Goal: Task Accomplishment & Management: Manage account settings

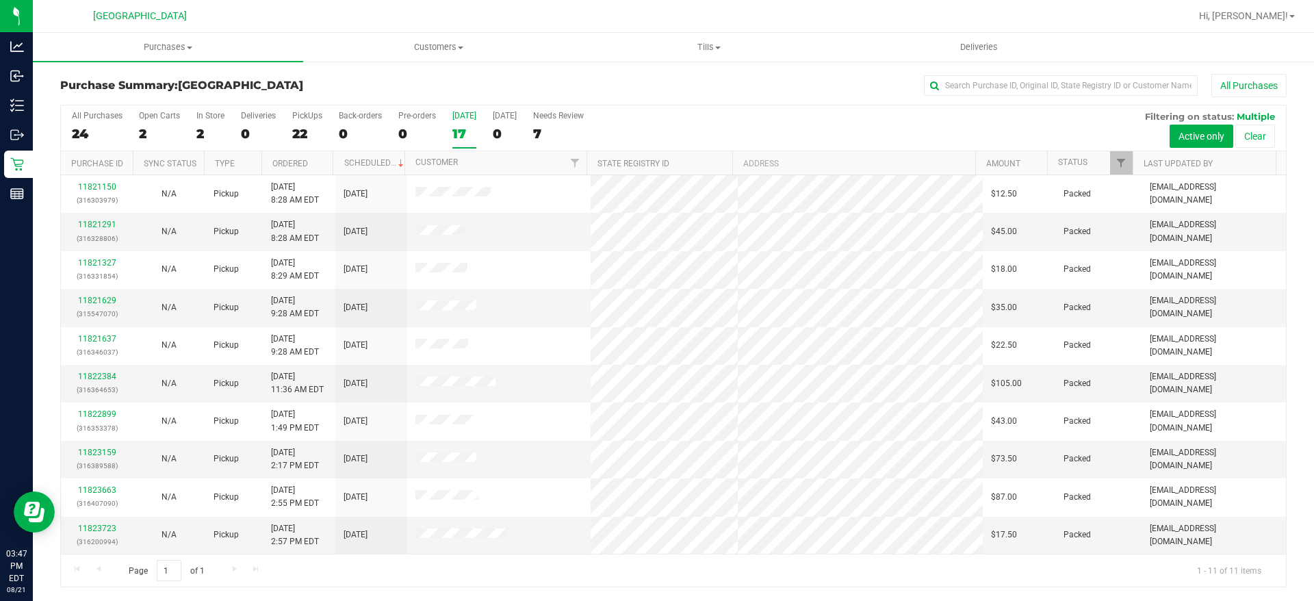
click at [461, 136] on div "17" at bounding box center [464, 134] width 24 height 16
click at [0, 0] on input "[DATE] 17" at bounding box center [0, 0] width 0 height 0
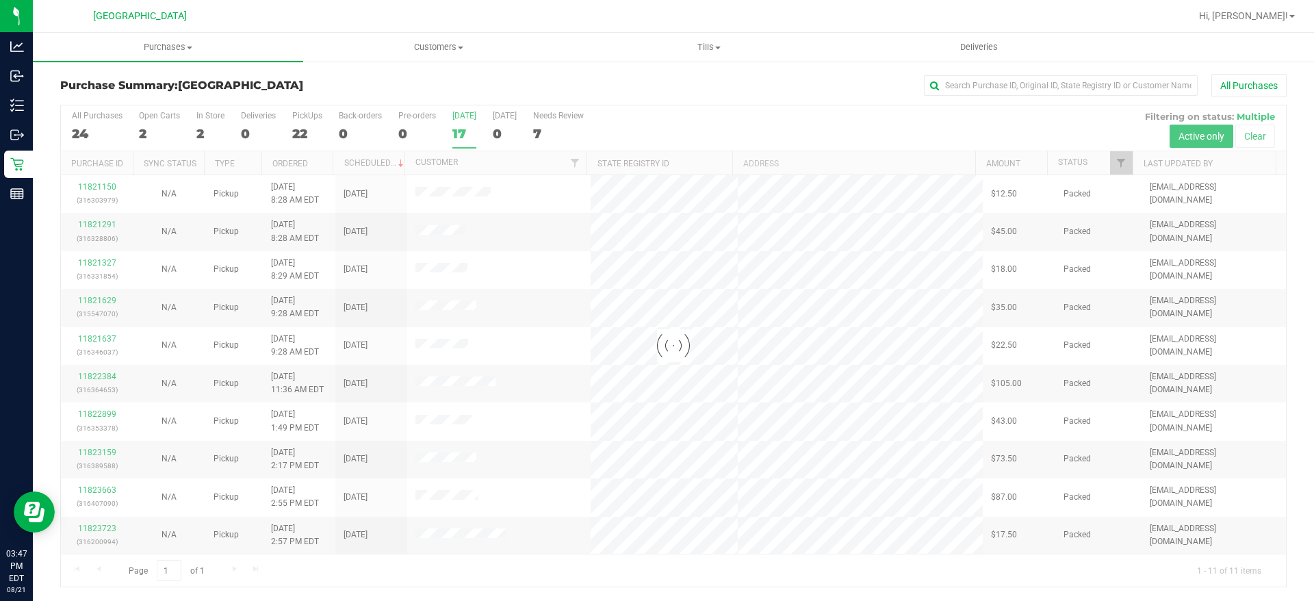
click at [463, 136] on div at bounding box center [673, 345] width 1225 height 481
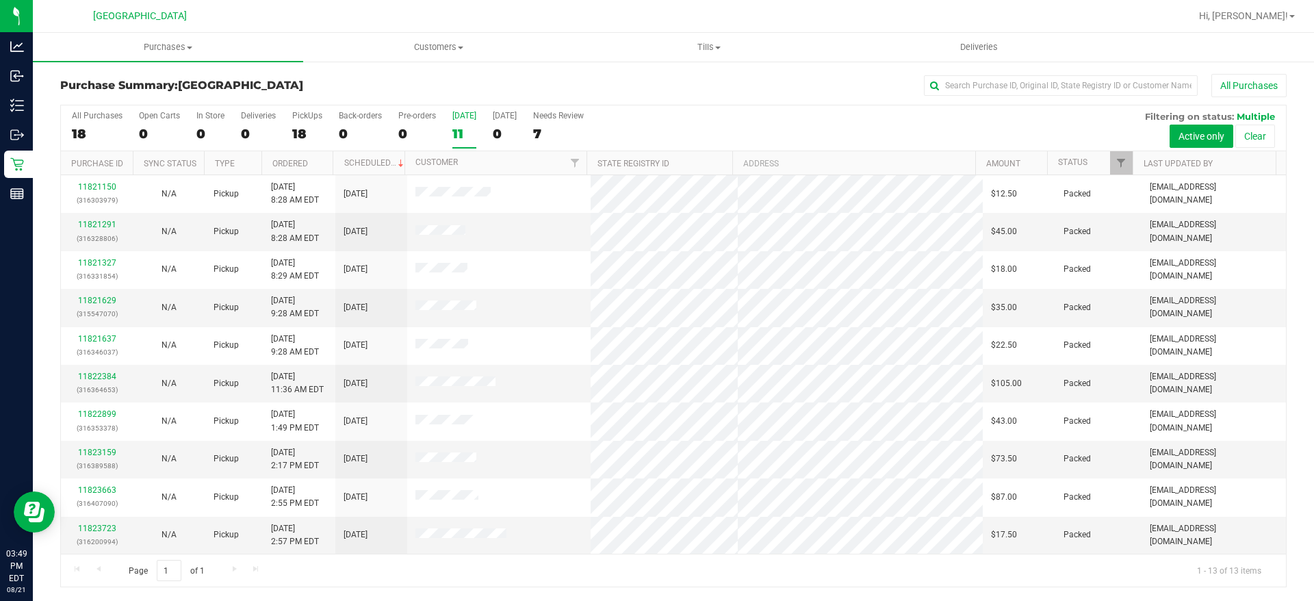
click at [464, 131] on div "11" at bounding box center [464, 134] width 24 height 16
click at [0, 0] on input "[DATE] 11" at bounding box center [0, 0] width 0 height 0
click at [462, 128] on div "13" at bounding box center [464, 134] width 24 height 16
click at [0, 0] on input "[DATE] 13" at bounding box center [0, 0] width 0 height 0
click at [466, 128] on div "13" at bounding box center [464, 134] width 24 height 16
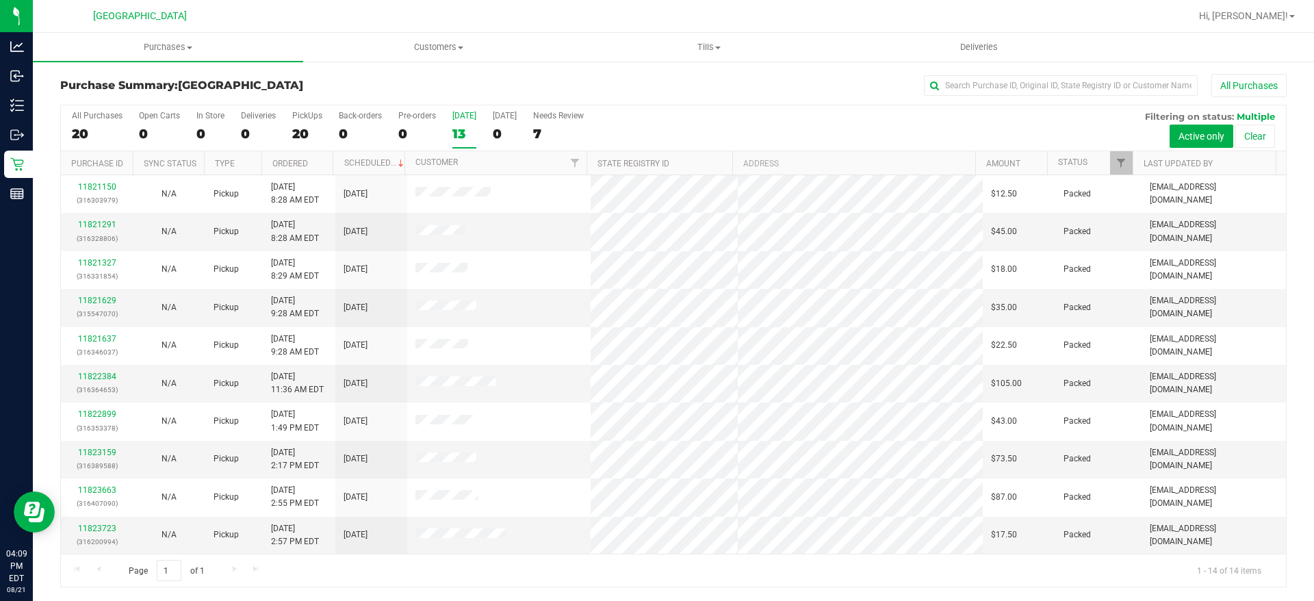
click at [0, 0] on input "[DATE] 13" at bounding box center [0, 0] width 0 height 0
click at [457, 138] on div "14" at bounding box center [464, 134] width 24 height 16
click at [0, 0] on input "[DATE] 14" at bounding box center [0, 0] width 0 height 0
click at [461, 130] on div "15" at bounding box center [464, 134] width 24 height 16
click at [0, 0] on input "[DATE] 15" at bounding box center [0, 0] width 0 height 0
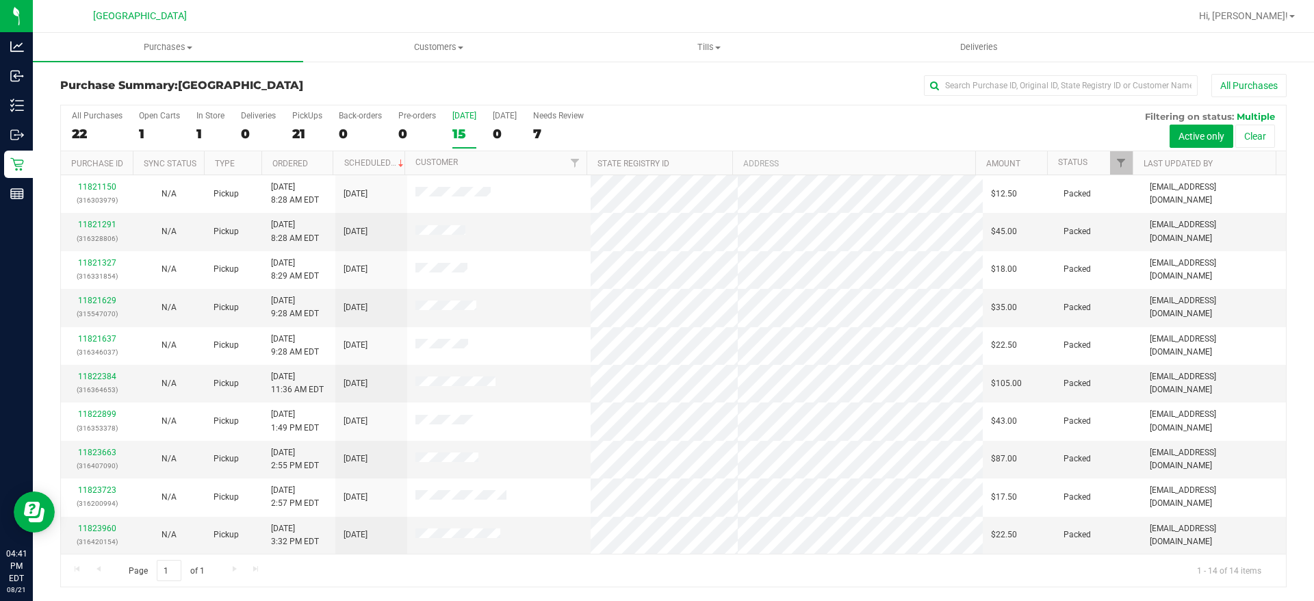
click at [465, 129] on div "15" at bounding box center [464, 134] width 24 height 16
click at [0, 0] on input "[DATE] 15" at bounding box center [0, 0] width 0 height 0
click at [467, 116] on div "[DATE]" at bounding box center [464, 116] width 24 height 10
click at [0, 0] on input "[DATE] 14" at bounding box center [0, 0] width 0 height 0
click at [469, 129] on div "14" at bounding box center [464, 134] width 24 height 16
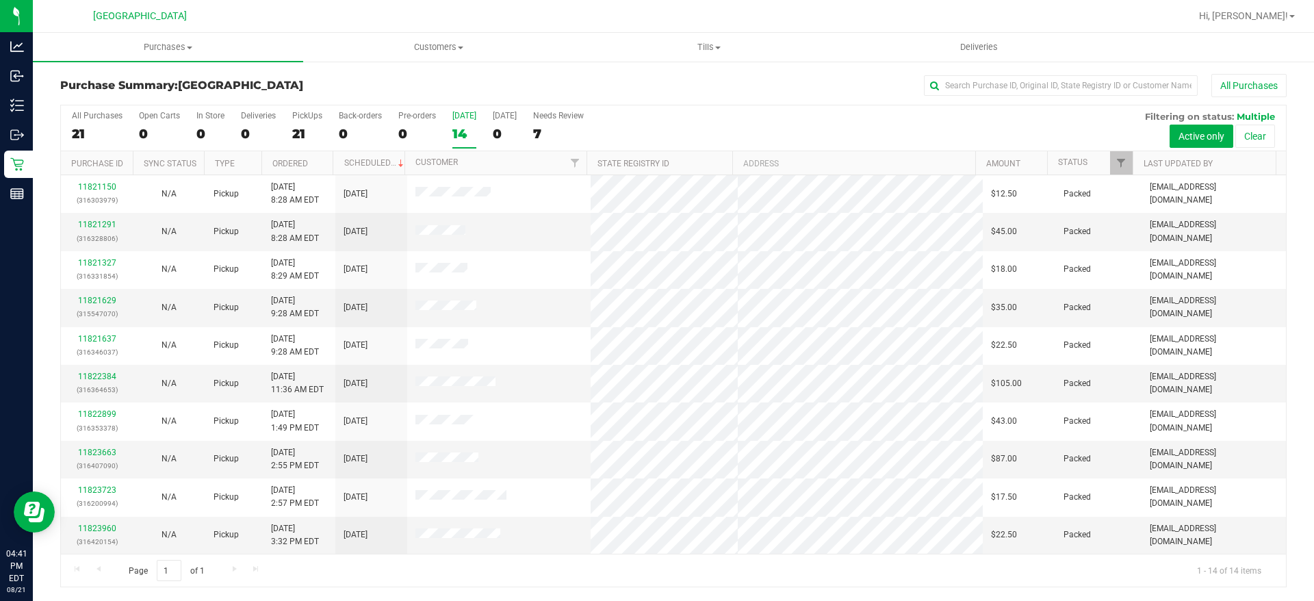
click at [0, 0] on input "[DATE] 14" at bounding box center [0, 0] width 0 height 0
click at [452, 129] on div "14" at bounding box center [464, 134] width 24 height 16
click at [0, 0] on input "[DATE] 14" at bounding box center [0, 0] width 0 height 0
click at [469, 122] on label "[DATE] 16" at bounding box center [464, 130] width 24 height 38
click at [0, 0] on input "[DATE] 16" at bounding box center [0, 0] width 0 height 0
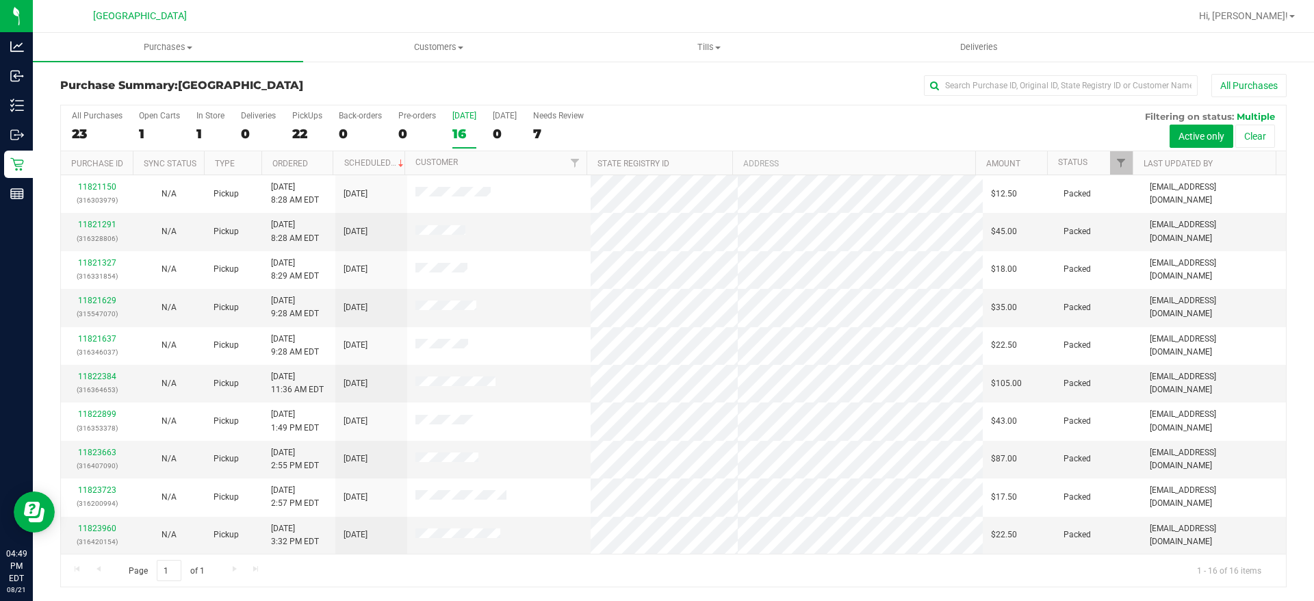
drag, startPoint x: 467, startPoint y: 129, endPoint x: 460, endPoint y: 117, distance: 13.9
click at [460, 117] on label "[DATE] 16" at bounding box center [464, 130] width 24 height 38
click at [470, 131] on div "16" at bounding box center [464, 134] width 24 height 16
click at [0, 0] on input "[DATE] 16" at bounding box center [0, 0] width 0 height 0
click at [463, 114] on div "[DATE]" at bounding box center [464, 116] width 24 height 10
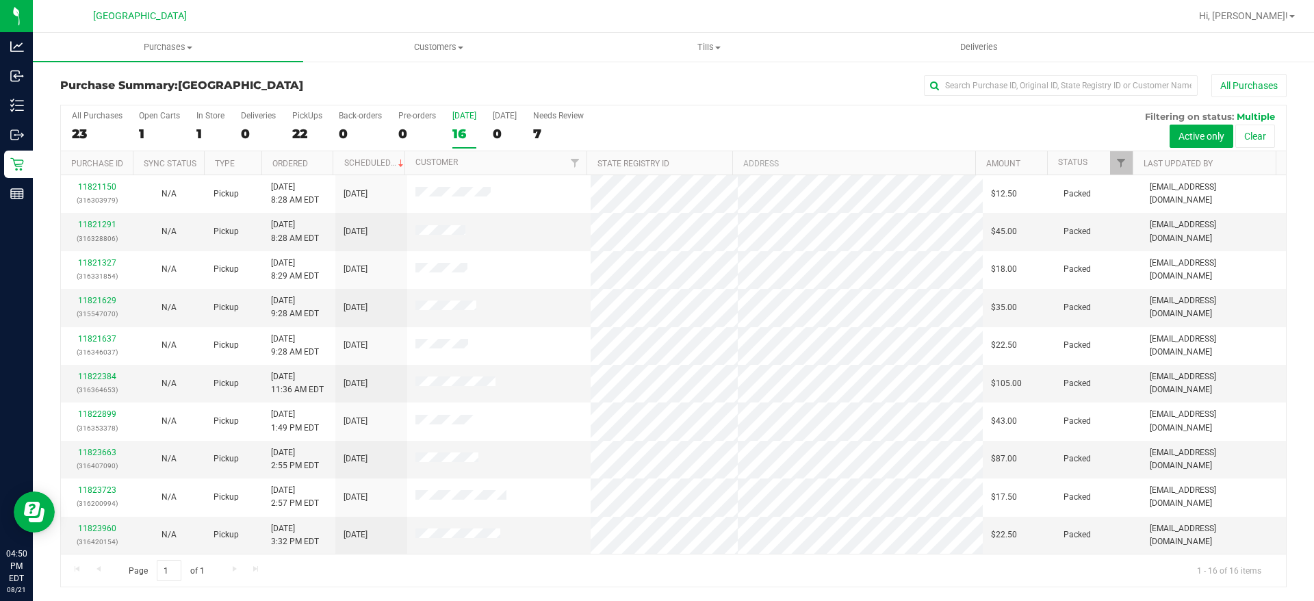
click at [0, 0] on input "[DATE] 16" at bounding box center [0, 0] width 0 height 0
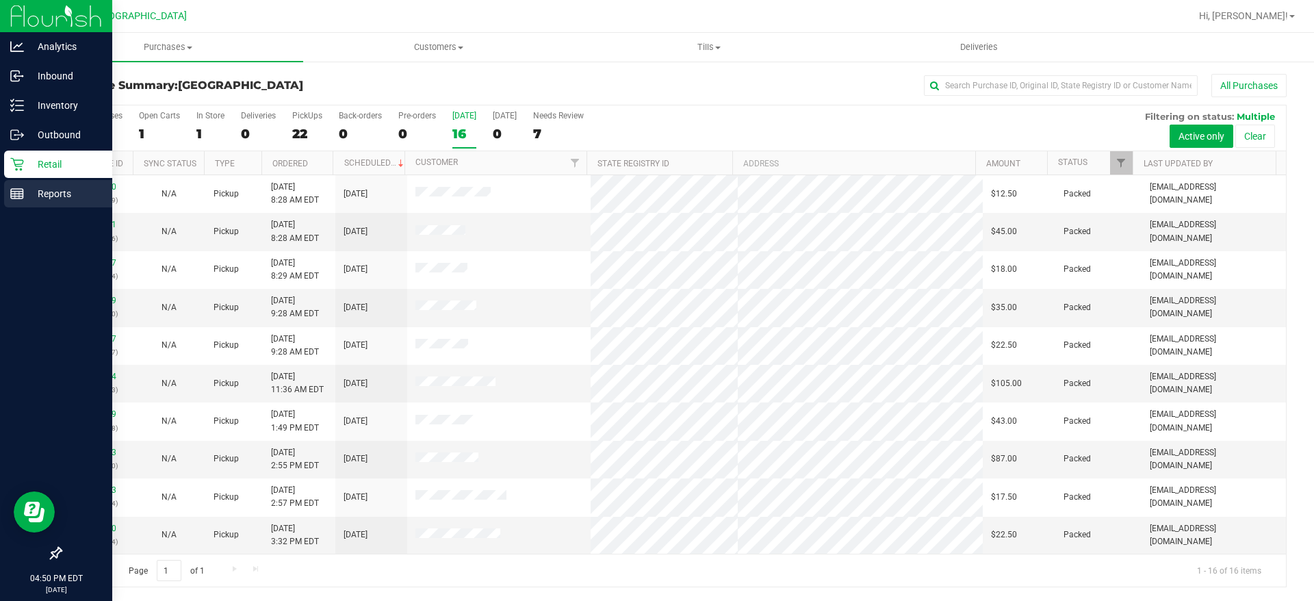
click at [33, 198] on p "Reports" at bounding box center [65, 193] width 82 height 16
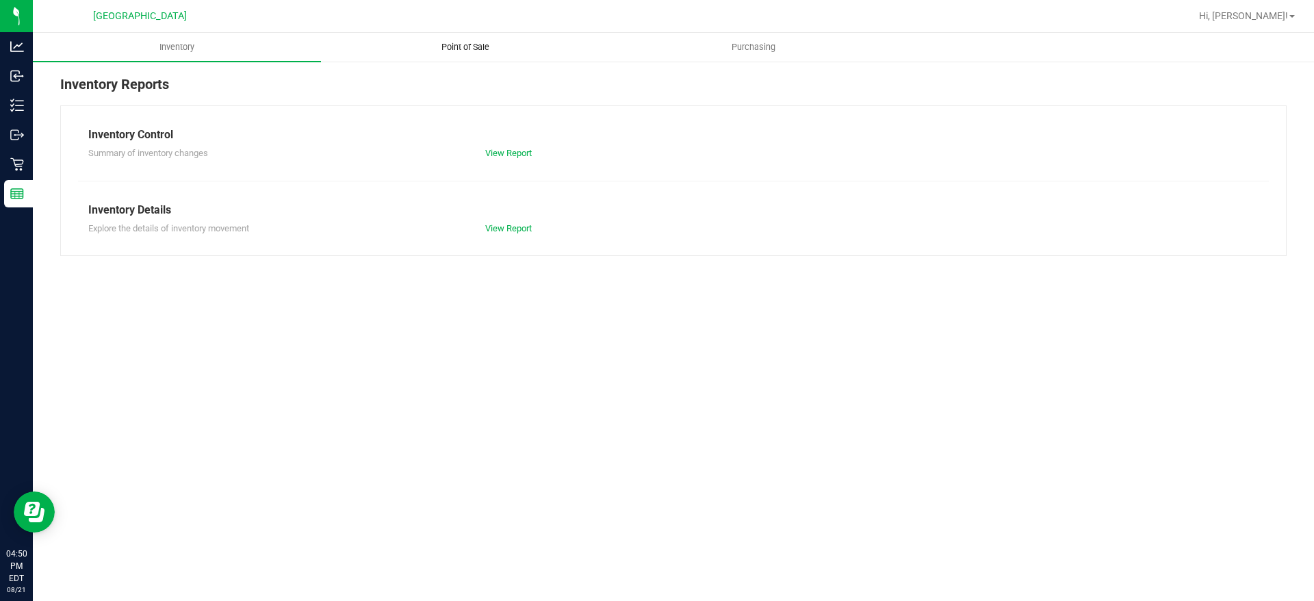
click at [461, 49] on span "Point of Sale" at bounding box center [465, 47] width 85 height 12
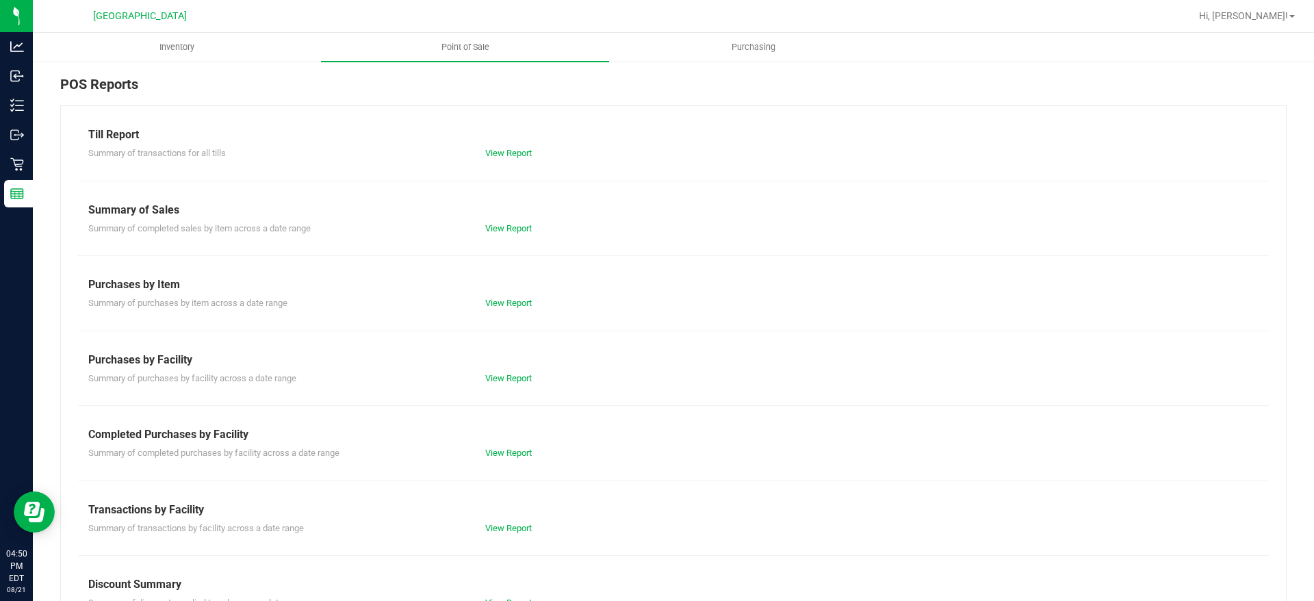
click at [513, 158] on div "View Report" at bounding box center [673, 153] width 397 height 14
click at [510, 153] on link "View Report" at bounding box center [508, 153] width 47 height 10
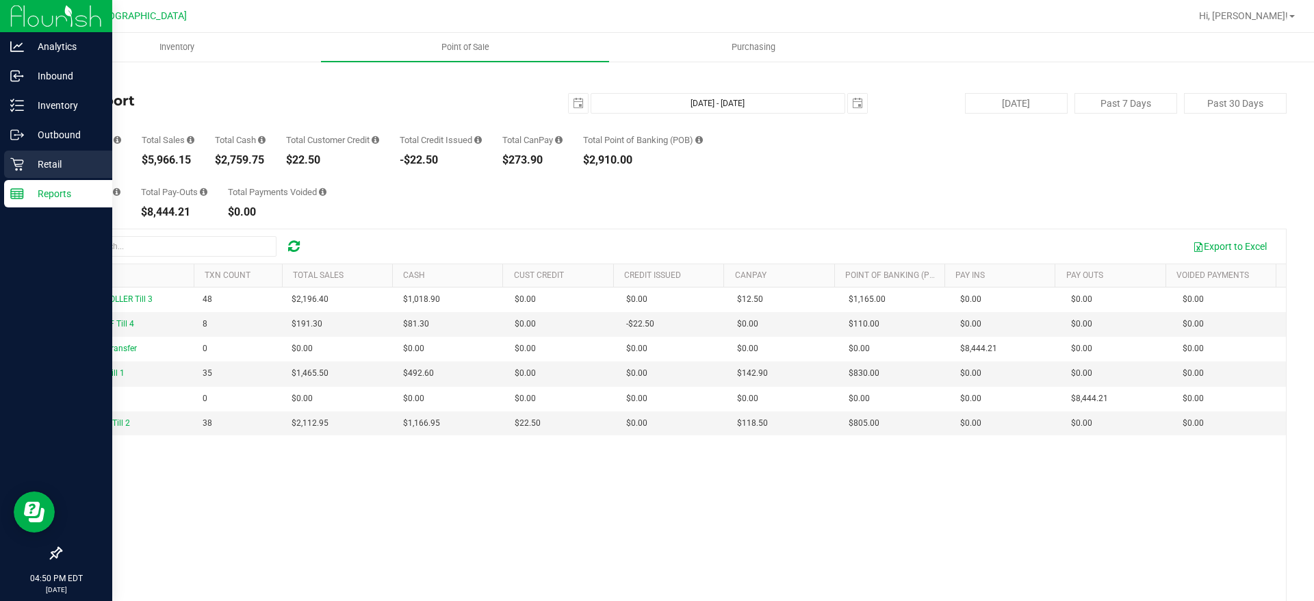
click at [66, 172] on p "Retail" at bounding box center [65, 164] width 82 height 16
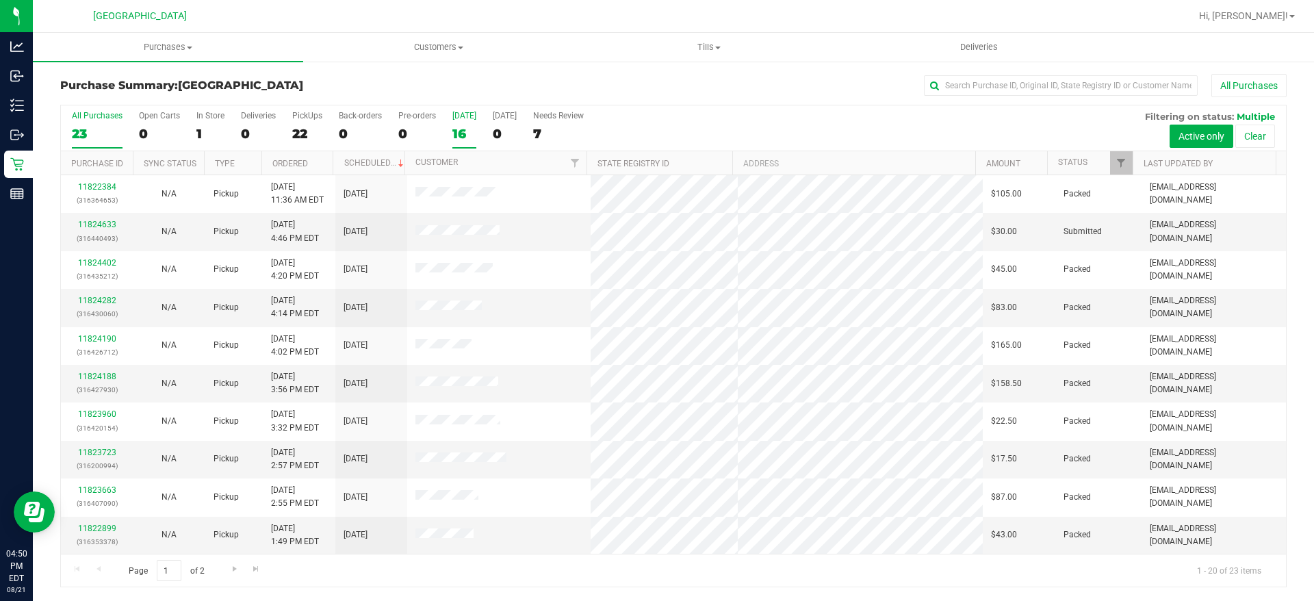
click at [464, 143] on label "[DATE] 16" at bounding box center [464, 130] width 24 height 38
click at [0, 0] on input "[DATE] 16" at bounding box center [0, 0] width 0 height 0
click at [83, 472] on p "(316407090)" at bounding box center [96, 465] width 55 height 13
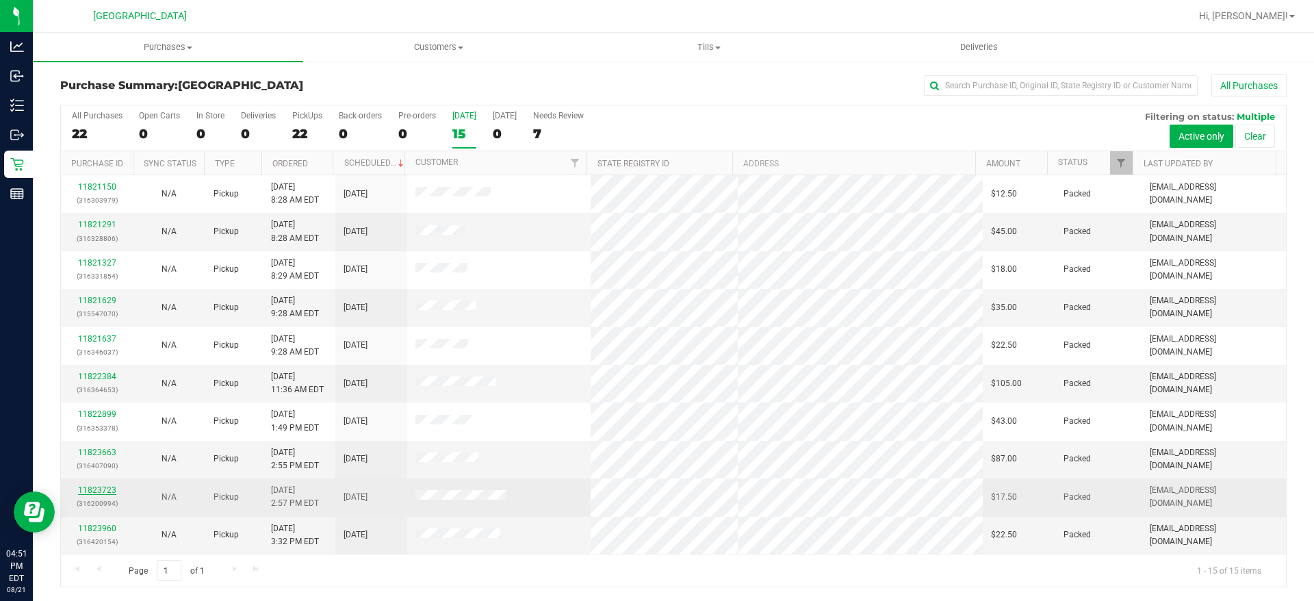
click at [84, 489] on link "11823723" at bounding box center [97, 490] width 38 height 10
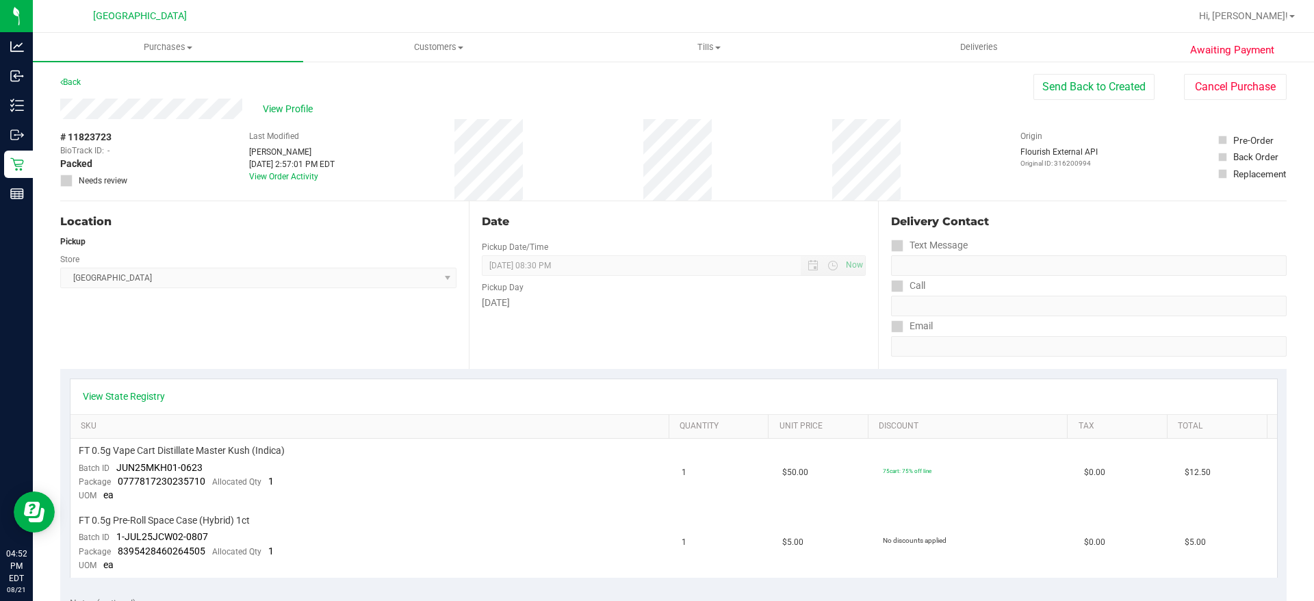
click at [708, 57] on uib-tab-heading "Tills Manage tills Reconcile e-payments" at bounding box center [708, 47] width 269 height 27
click at [673, 81] on li "Manage tills" at bounding box center [708, 83] width 270 height 16
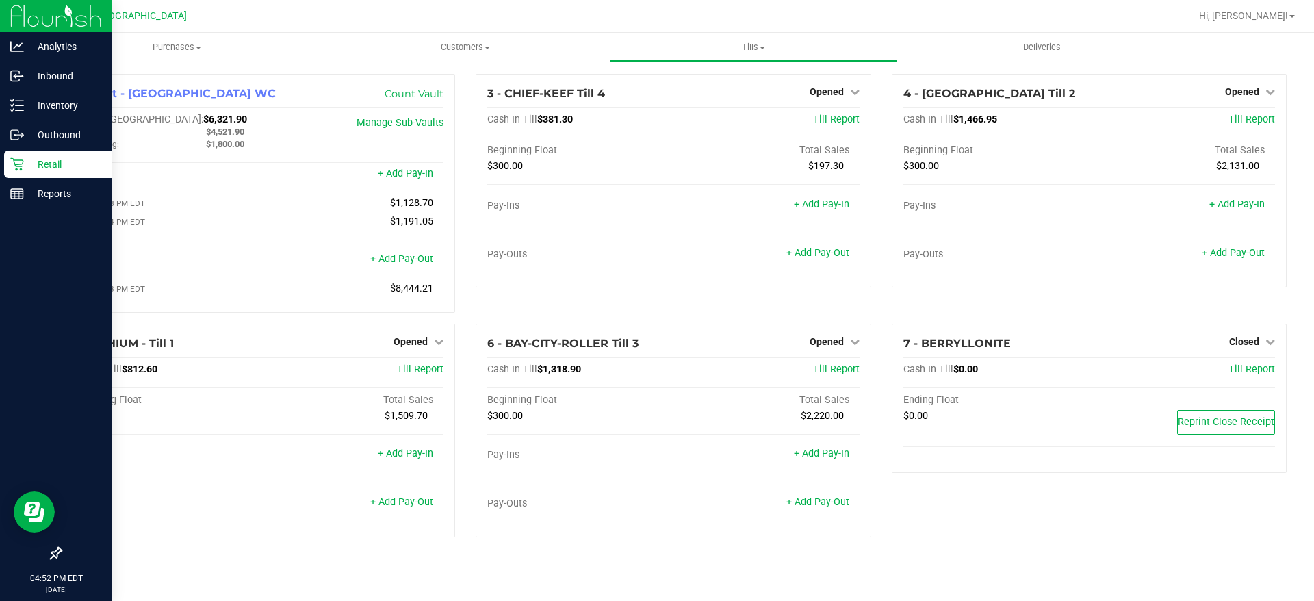
click at [23, 158] on icon at bounding box center [17, 164] width 14 height 14
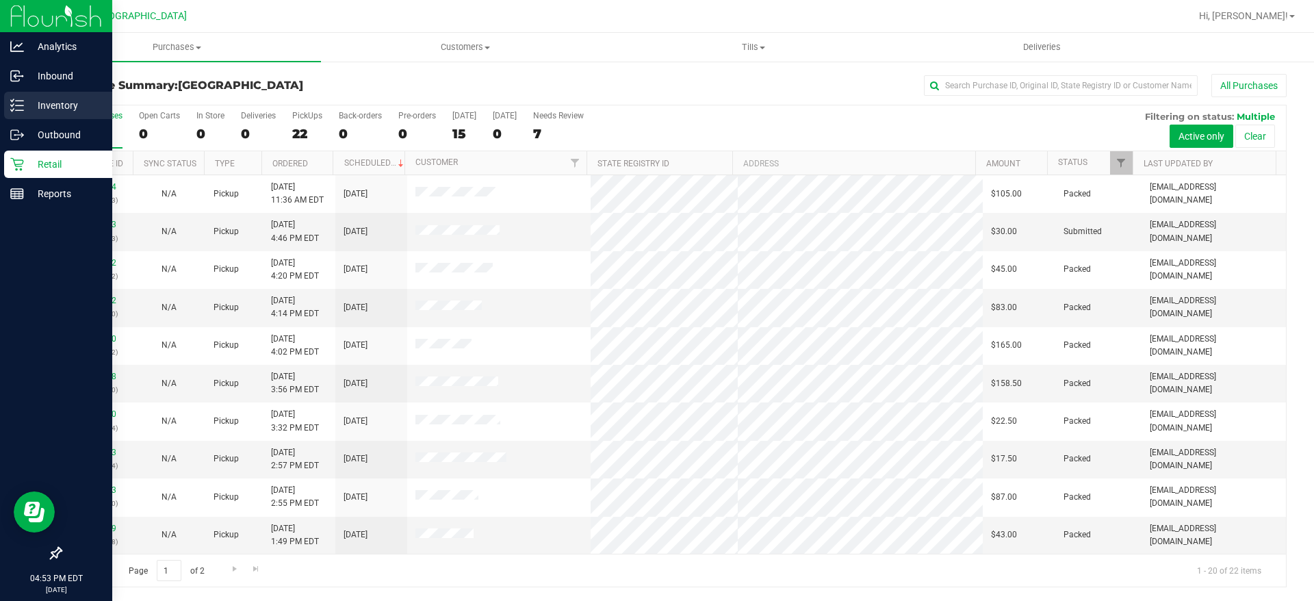
click at [46, 101] on p "Inventory" at bounding box center [65, 105] width 82 height 16
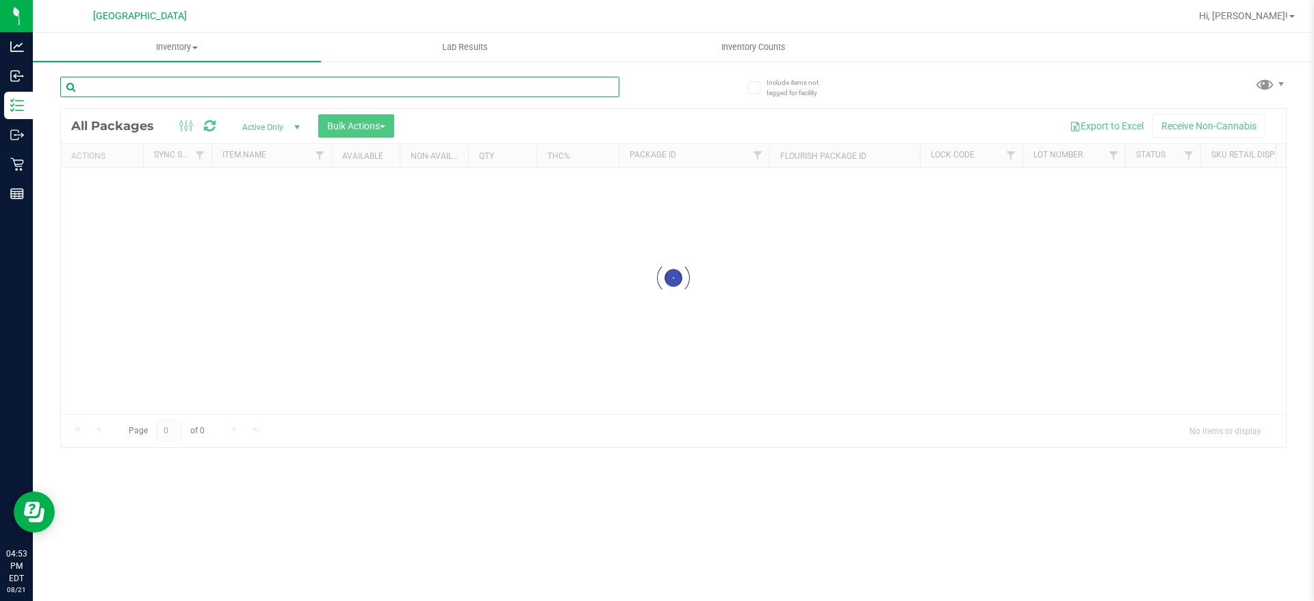
click at [196, 86] on input "text" at bounding box center [339, 87] width 559 height 21
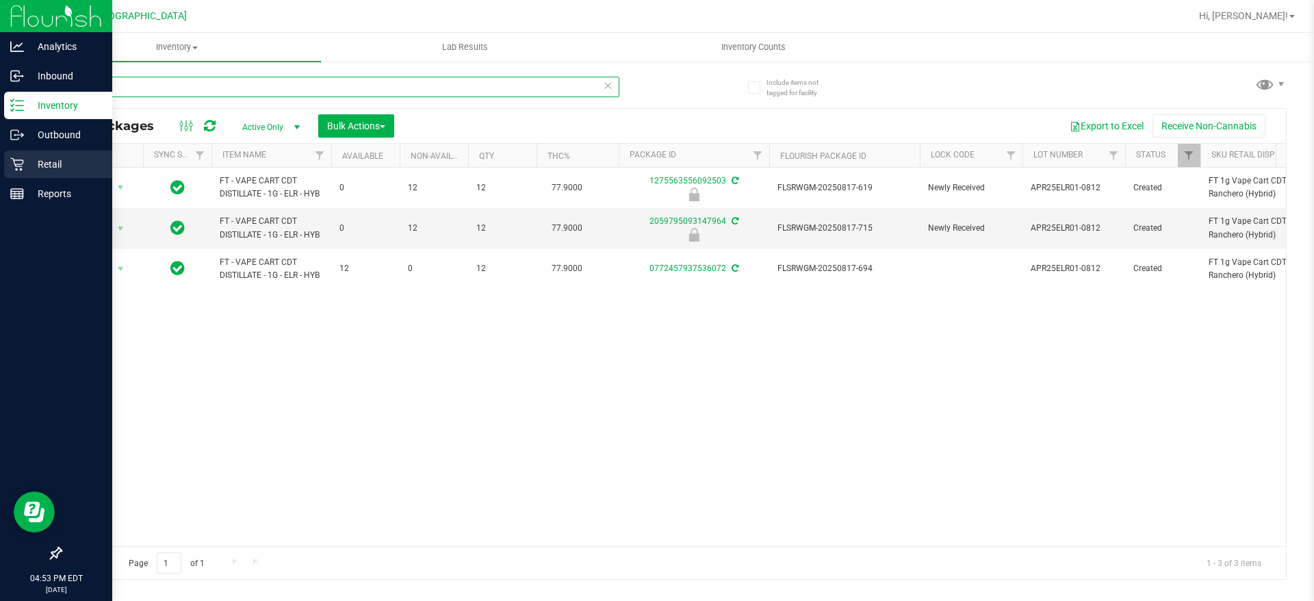
type input "ELR"
click at [63, 164] on p "Retail" at bounding box center [65, 164] width 82 height 16
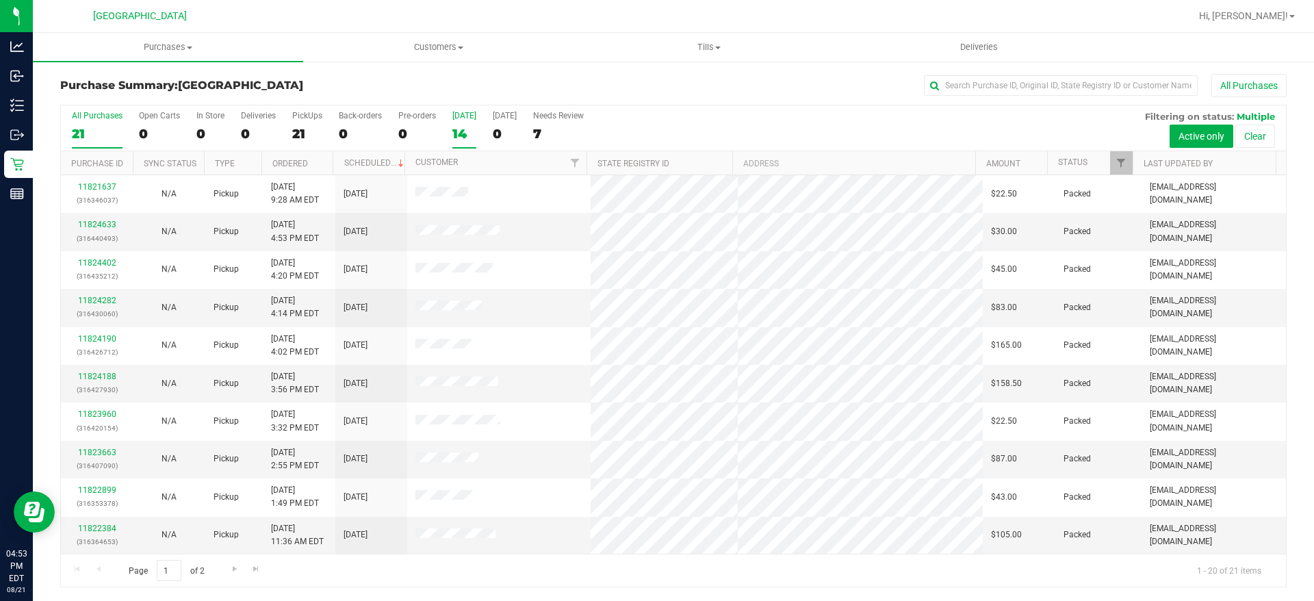
click at [452, 127] on div "14" at bounding box center [464, 134] width 24 height 16
click at [0, 0] on input "[DATE] 14" at bounding box center [0, 0] width 0 height 0
click at [474, 131] on div "14" at bounding box center [464, 134] width 24 height 16
click at [0, 0] on input "[DATE] 14" at bounding box center [0, 0] width 0 height 0
